Goal: Information Seeking & Learning: Learn about a topic

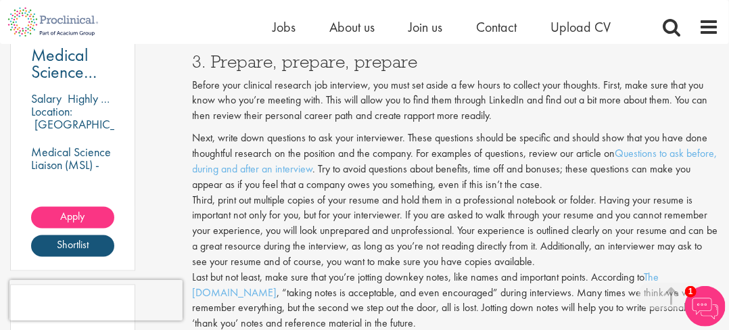
scroll to position [879, 0]
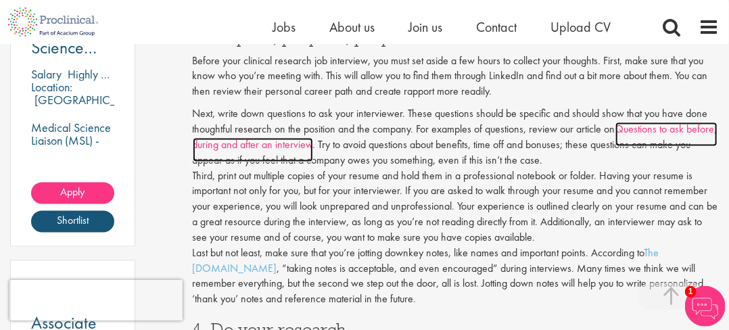
click at [632, 129] on link "Questions to ask before, during and after an interview" at bounding box center [455, 142] width 525 height 40
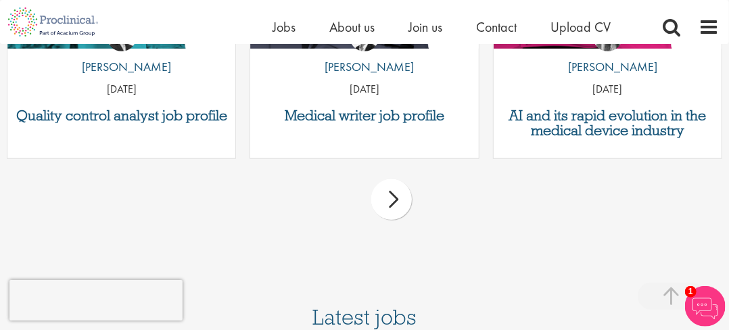
scroll to position [2096, 0]
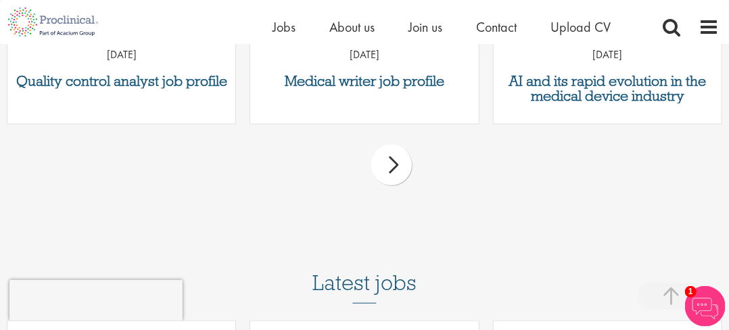
click at [392, 160] on div "next" at bounding box center [391, 165] width 41 height 41
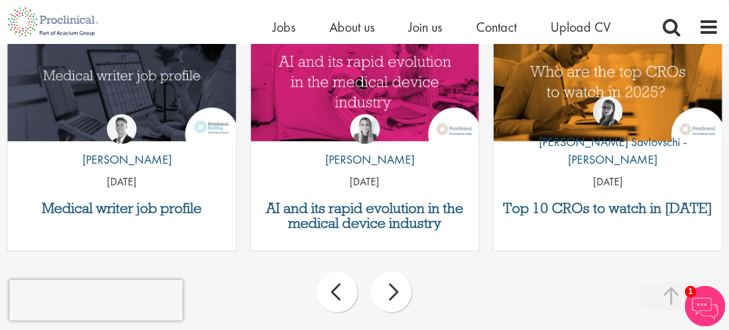
scroll to position [1960, 0]
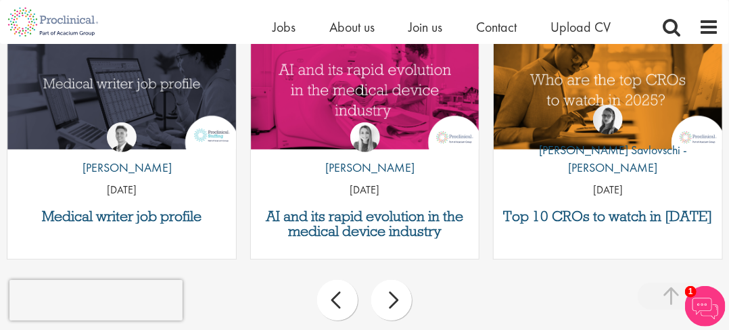
click at [401, 299] on div "next" at bounding box center [391, 300] width 41 height 41
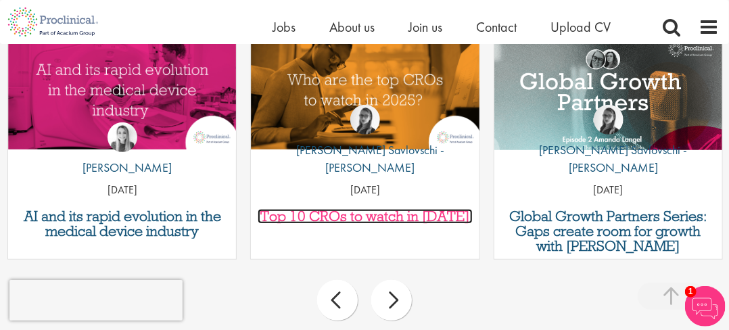
click at [385, 214] on h3 "Top 10 CROs to watch in [DATE]" at bounding box center [365, 216] width 214 height 15
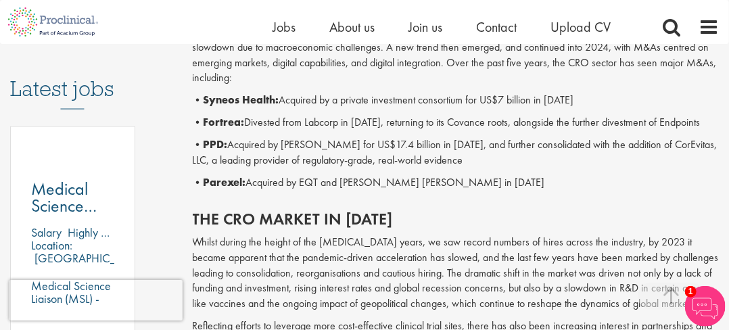
scroll to position [586, 0]
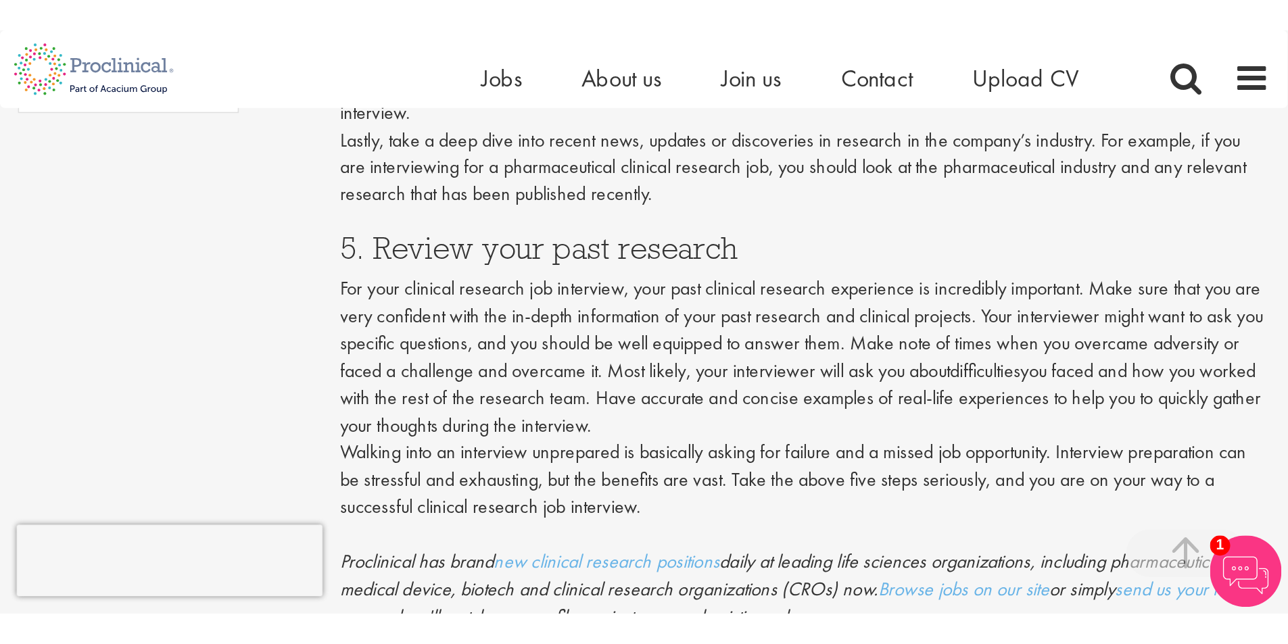
scroll to position [1371, 0]
